Goal: Information Seeking & Learning: Find specific fact

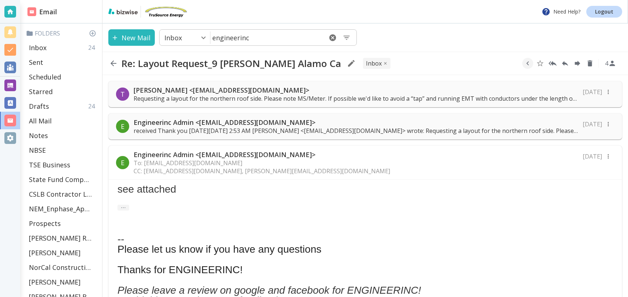
scroll to position [212, 0]
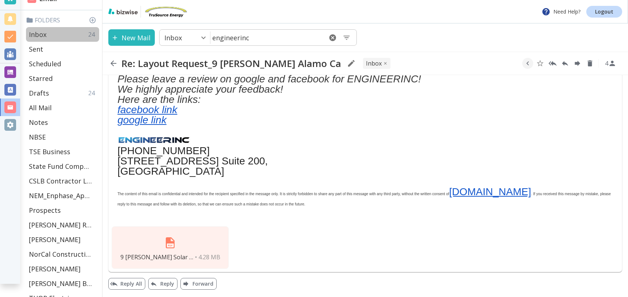
drag, startPoint x: 52, startPoint y: 35, endPoint x: 56, endPoint y: 35, distance: 4.0
click at [52, 35] on div "Inbox 24" at bounding box center [62, 34] width 73 height 15
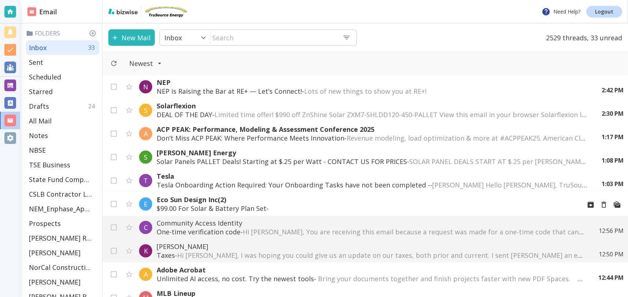
click at [230, 204] on p "$99.00 For Solar & Battery Plan Set - ͏ ‌ ͏ ‌ ͏ ‌ ͏ ‌ ͏ ‌ ͏ ‌ ͏ ‌ ͏ ‌ ͏ ‌ ͏ ‌ ͏…" at bounding box center [366, 208] width 419 height 9
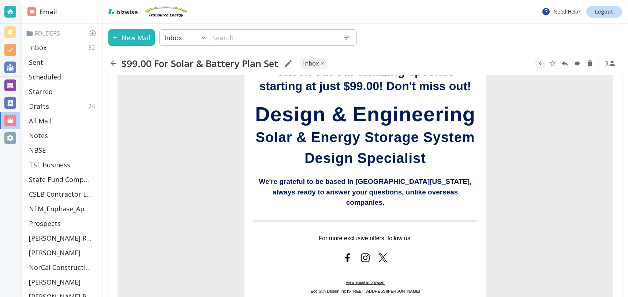
scroll to position [248, 0]
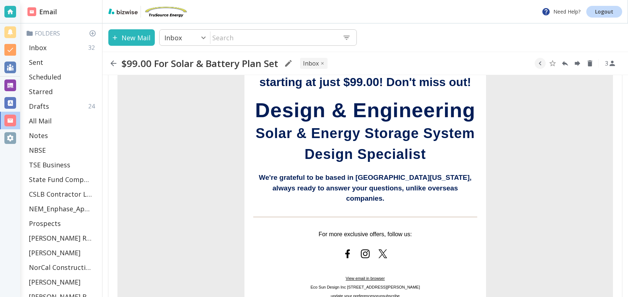
click at [354, 276] on span "View email in browser" at bounding box center [365, 278] width 39 height 4
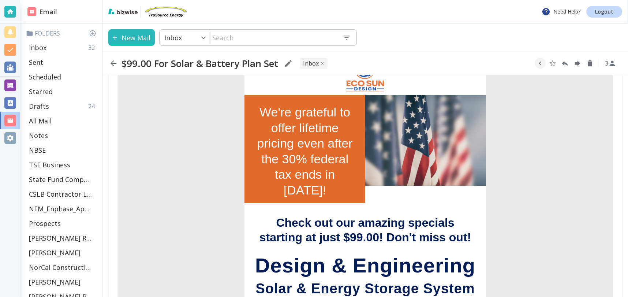
scroll to position [0, 0]
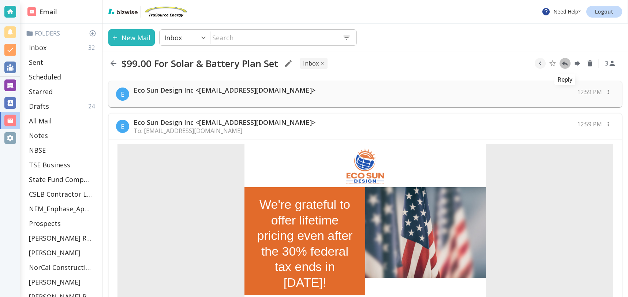
click at [567, 62] on icon "Reply" at bounding box center [565, 63] width 8 height 8
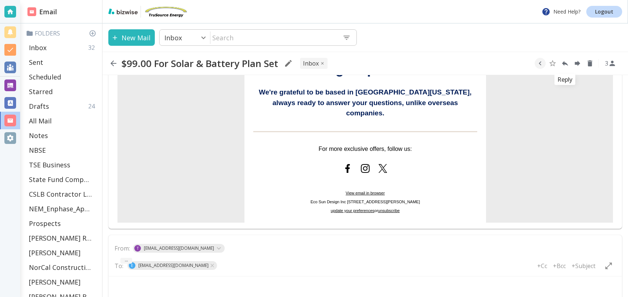
scroll to position [337, 0]
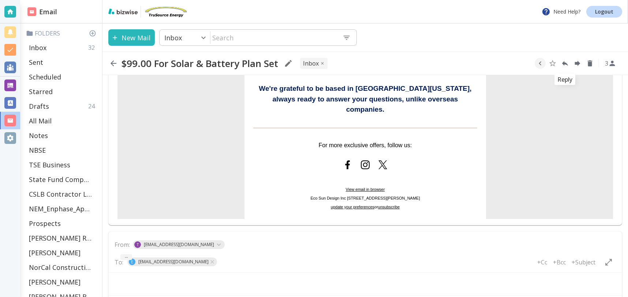
type textarea "<div class="bizwise_content"></div><div class="gmail_signature"><br>--<br><p>Th…"
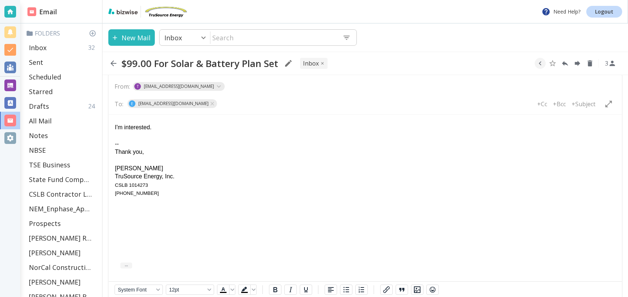
scroll to position [504, 0]
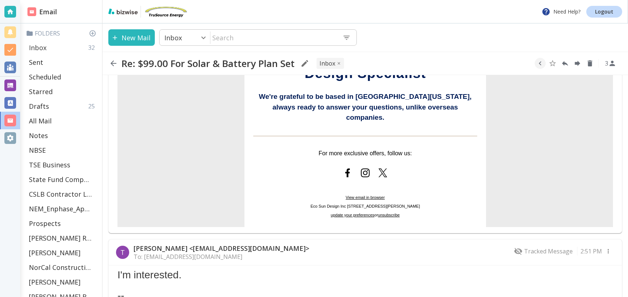
scroll to position [327, 0]
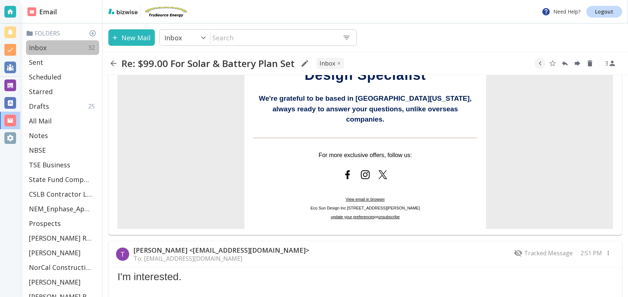
click at [40, 47] on p "Inbox" at bounding box center [38, 47] width 18 height 9
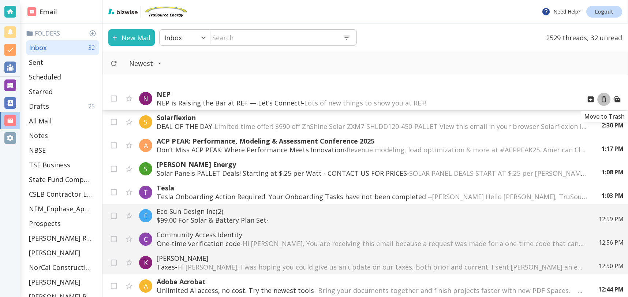
click at [603, 99] on icon "Move to Trash" at bounding box center [604, 99] width 8 height 8
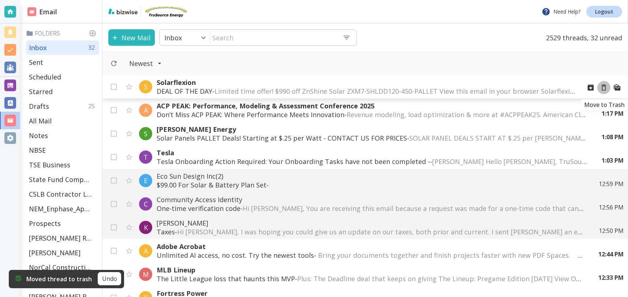
click at [605, 85] on icon "Move to Trash" at bounding box center [604, 88] width 5 height 6
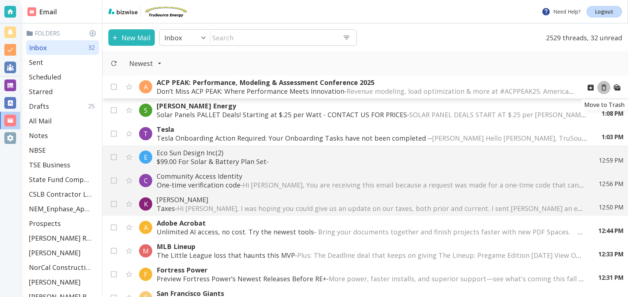
click at [602, 88] on icon "Move to Trash" at bounding box center [604, 88] width 5 height 6
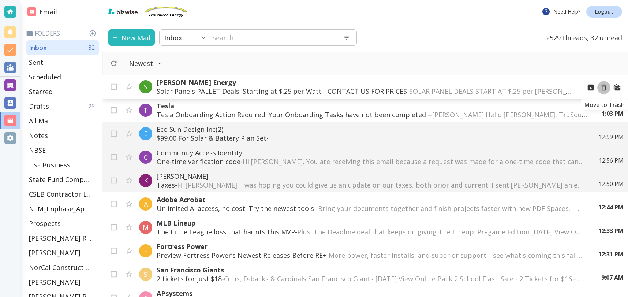
click at [603, 88] on icon "Move to Trash" at bounding box center [604, 87] width 8 height 8
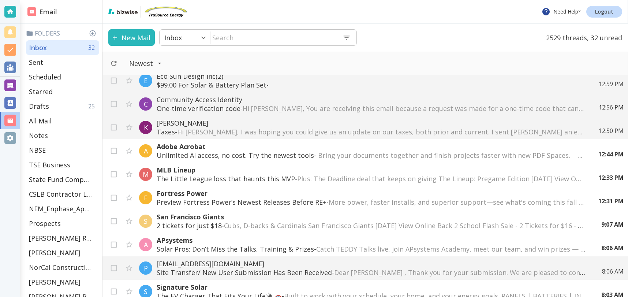
scroll to position [35, 0]
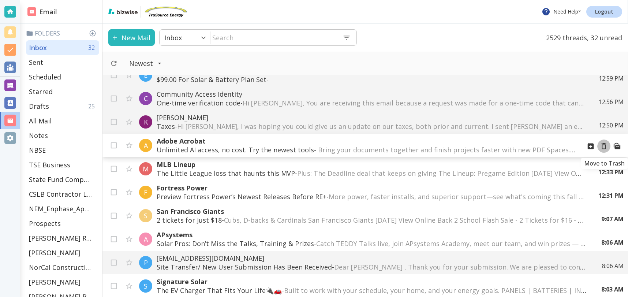
click at [604, 146] on icon "Move to Trash" at bounding box center [604, 146] width 8 height 8
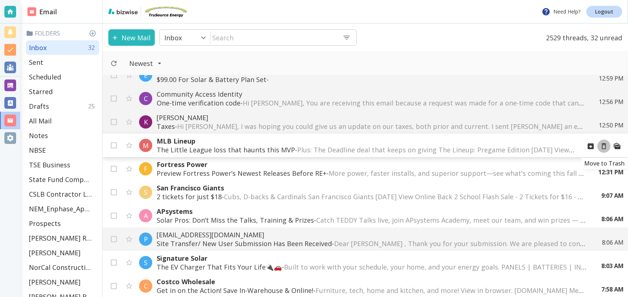
click at [604, 146] on icon "Move to Trash" at bounding box center [604, 146] width 8 height 8
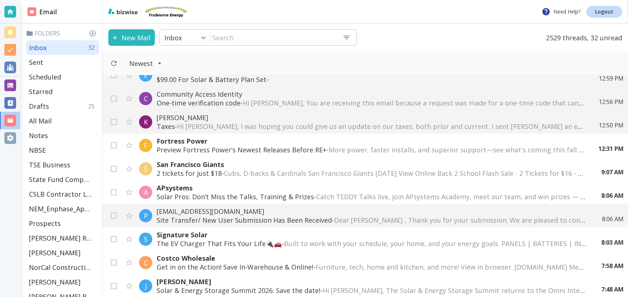
scroll to position [0, 0]
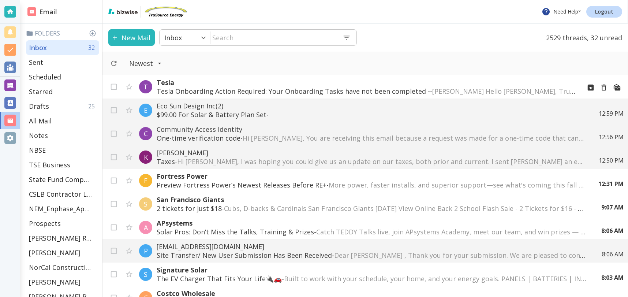
click at [335, 89] on p "Tesla Onboarding Action Required: Your Onboarding Tasks have not been completed…" at bounding box center [366, 91] width 419 height 9
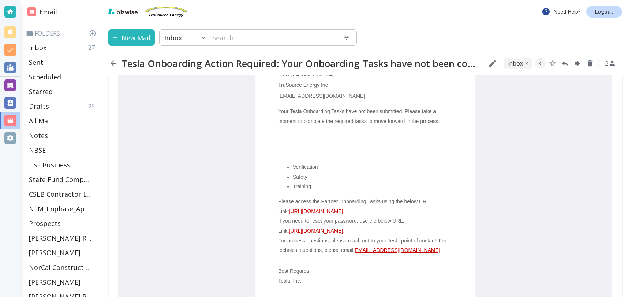
scroll to position [103, 0]
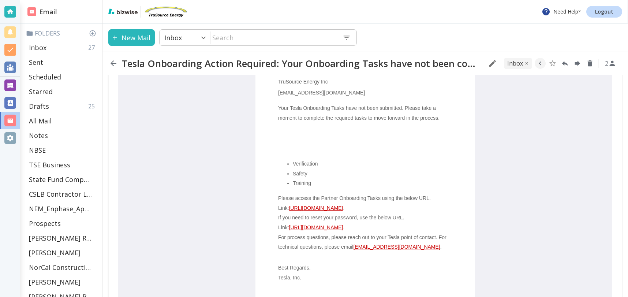
click at [331, 209] on link "https://partners.tesla.com/tasks/task/" at bounding box center [316, 208] width 54 height 6
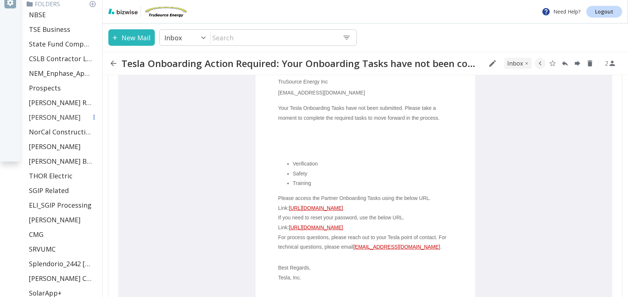
scroll to position [133, 0]
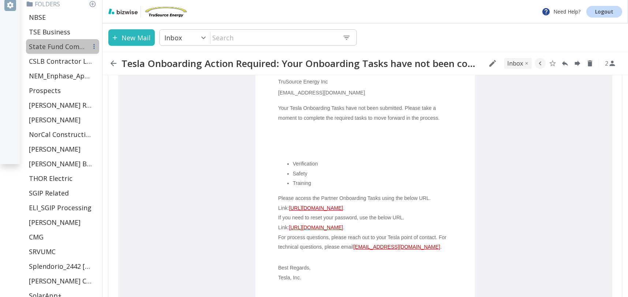
click at [55, 44] on p "State Fund Compensation" at bounding box center [58, 46] width 59 height 9
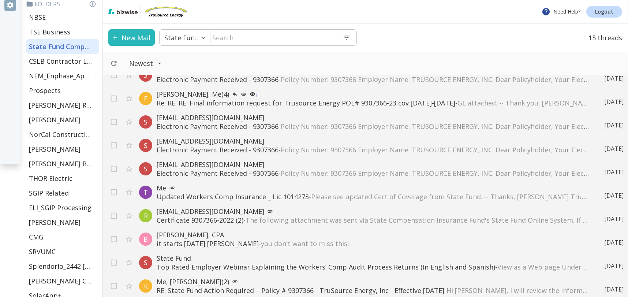
scroll to position [60, 0]
click at [219, 192] on p "Updated Workers Comp Insurance _ Lic 1014273 - Please see updated Cert of Cover…" at bounding box center [373, 195] width 432 height 9
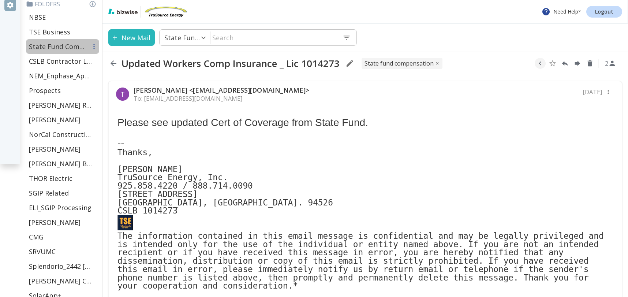
click at [56, 45] on p "State Fund Compensation" at bounding box center [58, 46] width 59 height 9
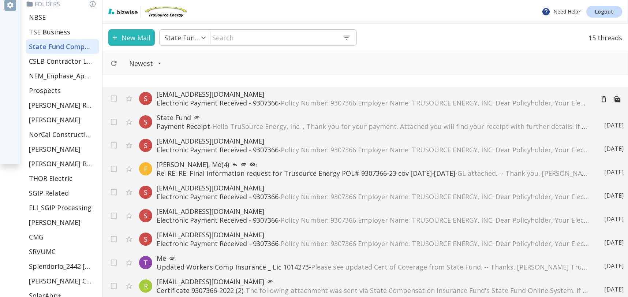
click at [208, 100] on p "Electronic Payment Received - 9307366 - Policy Number: 9307366 Employer Name: T…" at bounding box center [373, 103] width 432 height 9
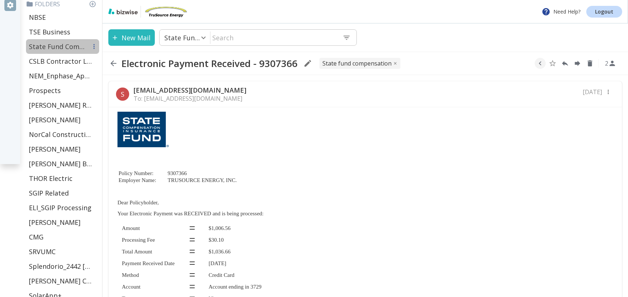
click at [67, 49] on p "State Fund Compensation" at bounding box center [58, 46] width 59 height 9
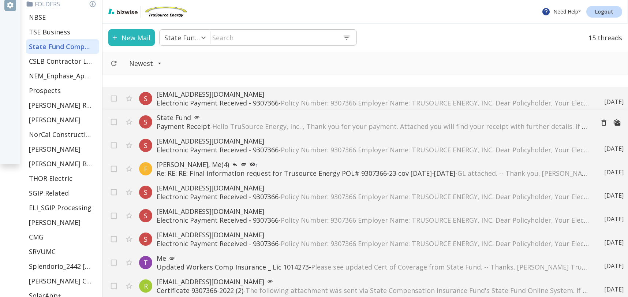
click at [365, 127] on span "Hello TruSource Energy, Inc. , Thank you for your payment. Attached you will fi…" at bounding box center [521, 126] width 619 height 9
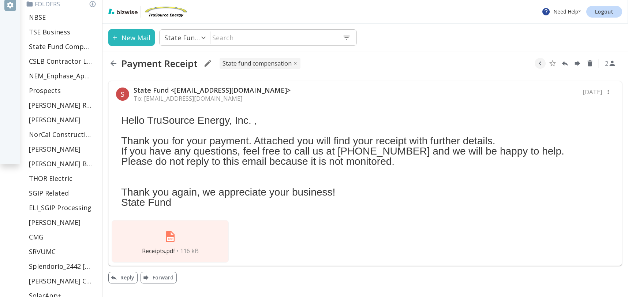
click at [176, 235] on img at bounding box center [170, 237] width 18 height 18
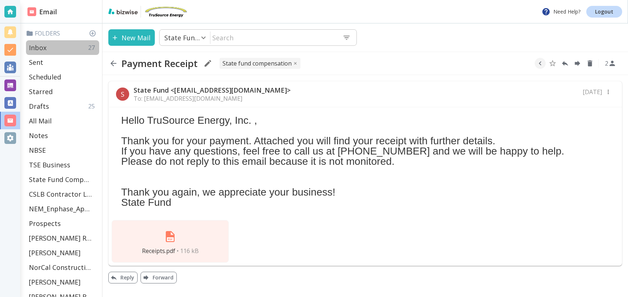
click at [51, 45] on div "Inbox 27" at bounding box center [62, 47] width 73 height 15
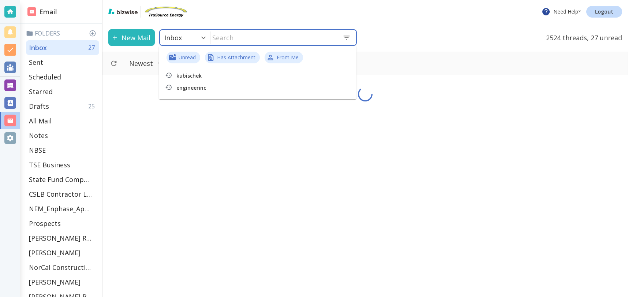
click at [233, 34] on input "text" at bounding box center [274, 37] width 126 height 15
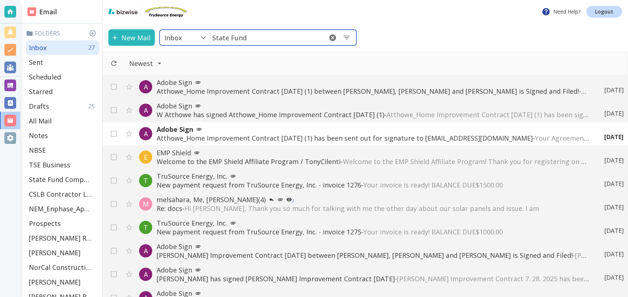
drag, startPoint x: 228, startPoint y: 38, endPoint x: 273, endPoint y: 38, distance: 45.0
click at [228, 38] on input "State Fund" at bounding box center [267, 37] width 112 height 15
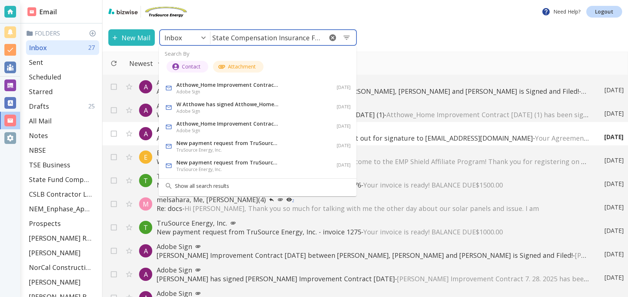
click at [322, 39] on div "Inbox 0 ​ State Compensation Insurance Fund ​" at bounding box center [258, 37] width 198 height 16
type input "State Compensation Insurance Fund"
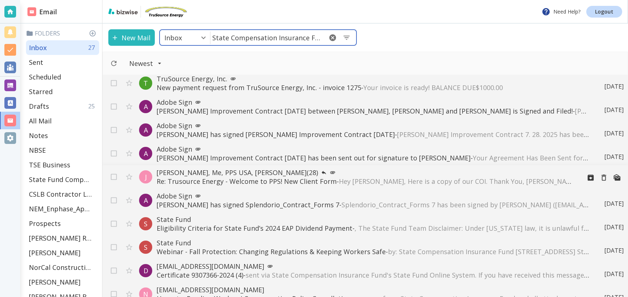
scroll to position [151, 0]
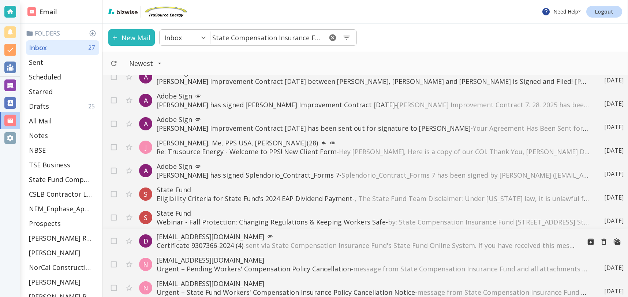
click at [192, 244] on p "Certificate 9307366-2024 (4) - sent via State Compensation Insurance Fund's Sta…" at bounding box center [366, 245] width 419 height 9
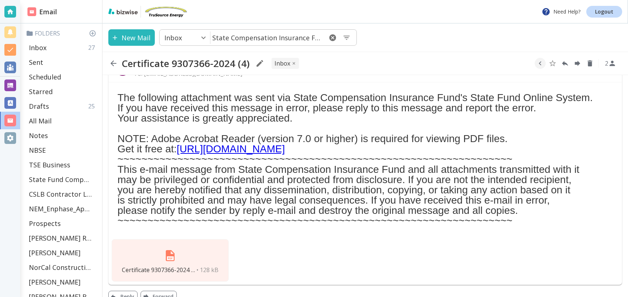
scroll to position [38, 0]
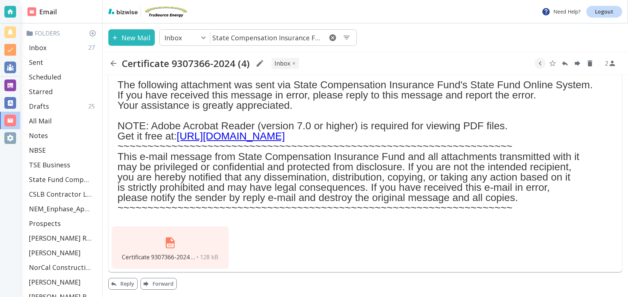
click at [168, 245] on img at bounding box center [170, 243] width 18 height 18
